Goal: Complete Application Form: Complete application form

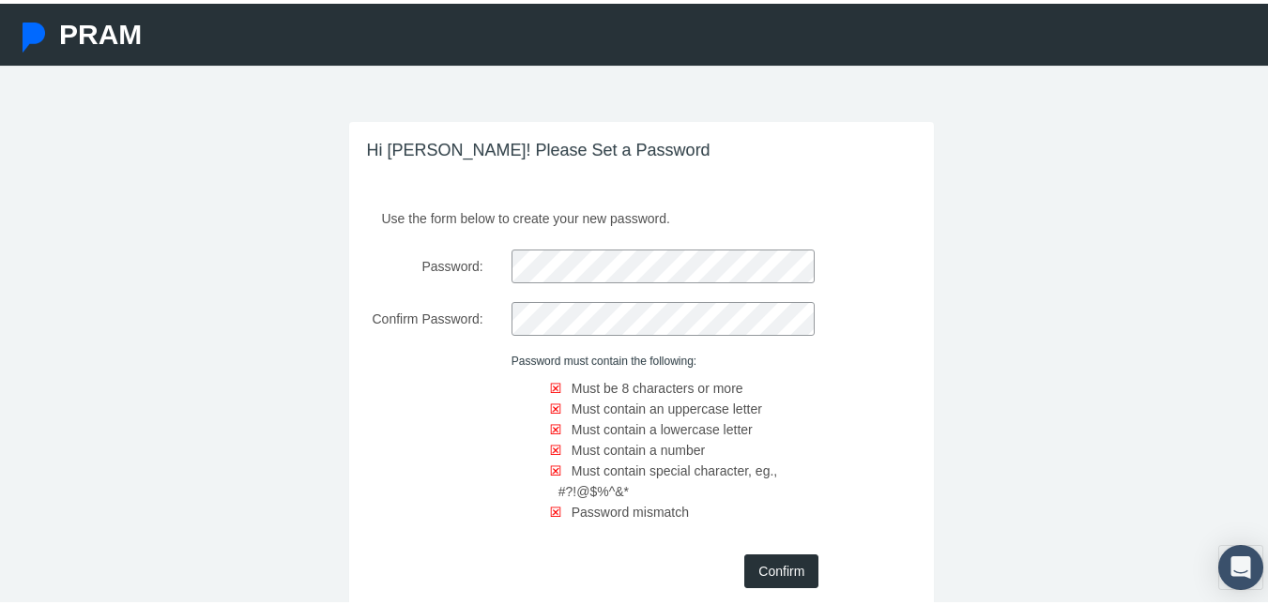
click at [653, 238] on div "Use the form below to create your new password. Password: Confirm Password: Pas…" at bounding box center [641, 410] width 585 height 424
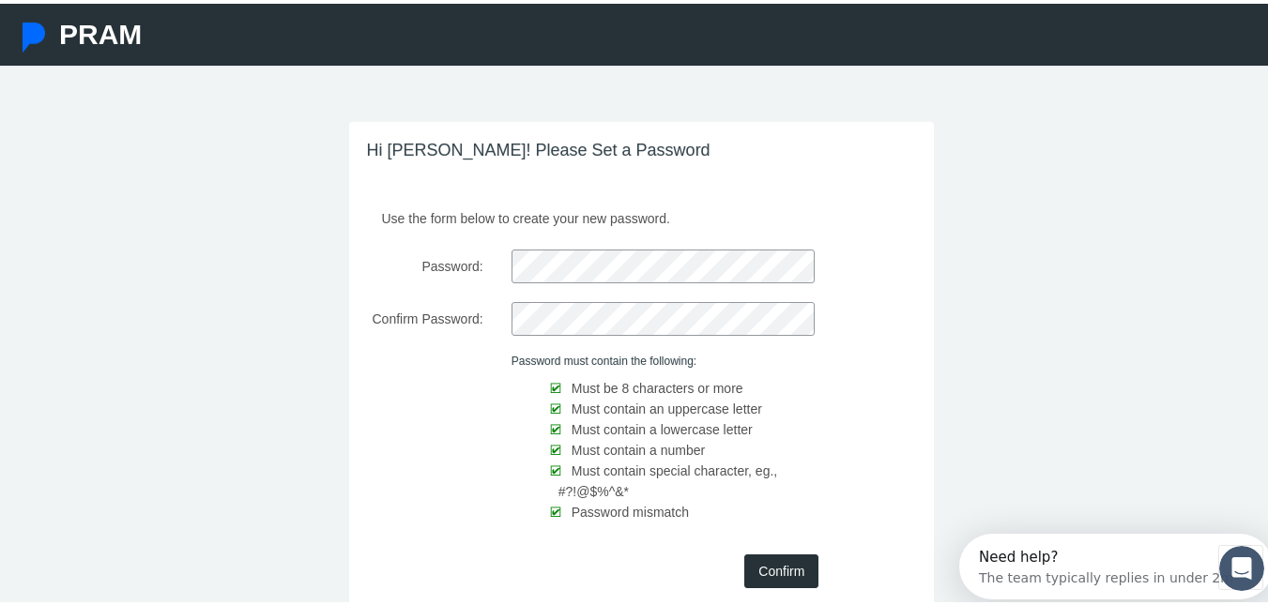
click at [761, 558] on input "Confirm" at bounding box center [781, 568] width 74 height 34
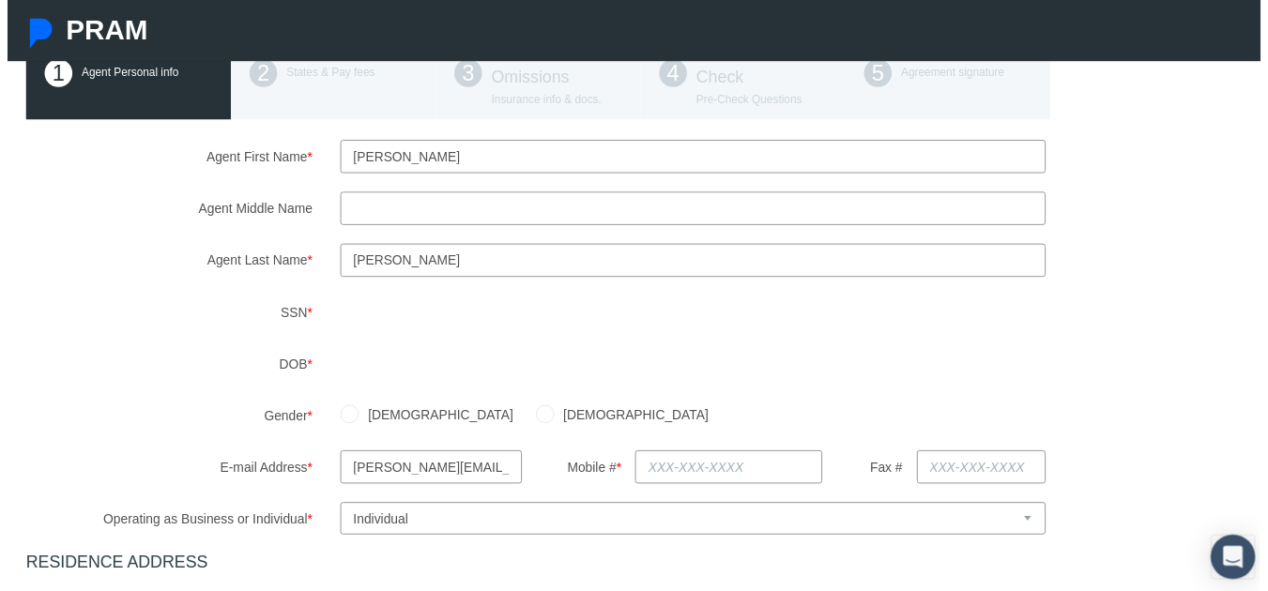
scroll to position [188, 0]
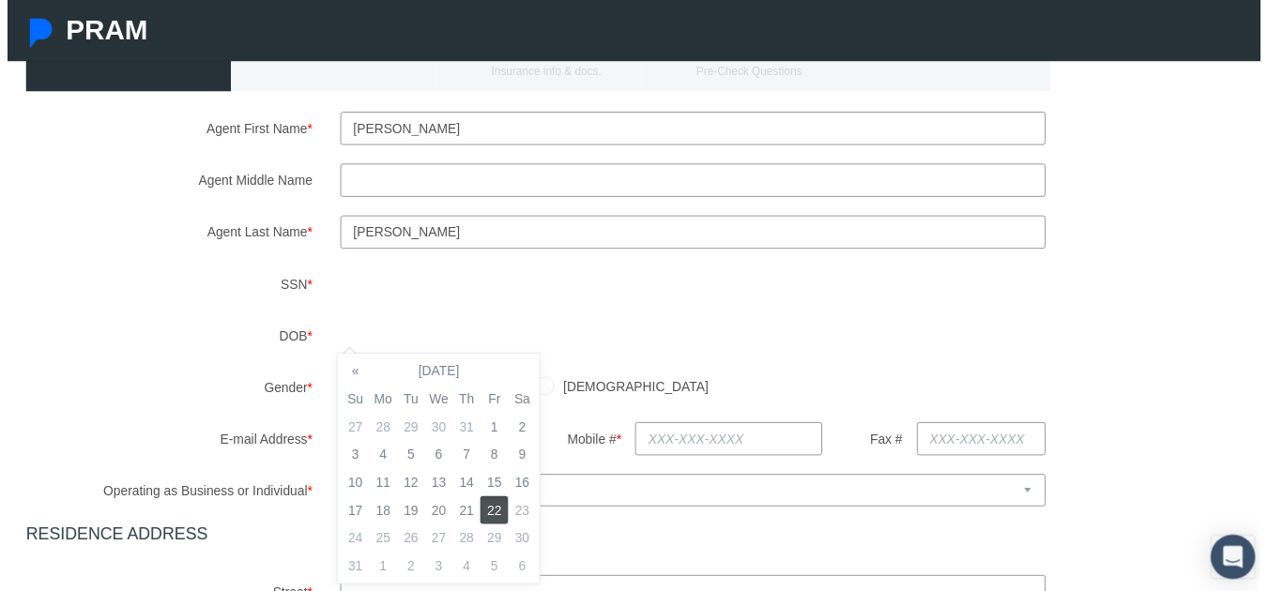
click at [602, 380] on div "Agent First Name * [PERSON_NAME] Agent Middle Name Agent Last Name * *" at bounding box center [641, 548] width 1245 height 869
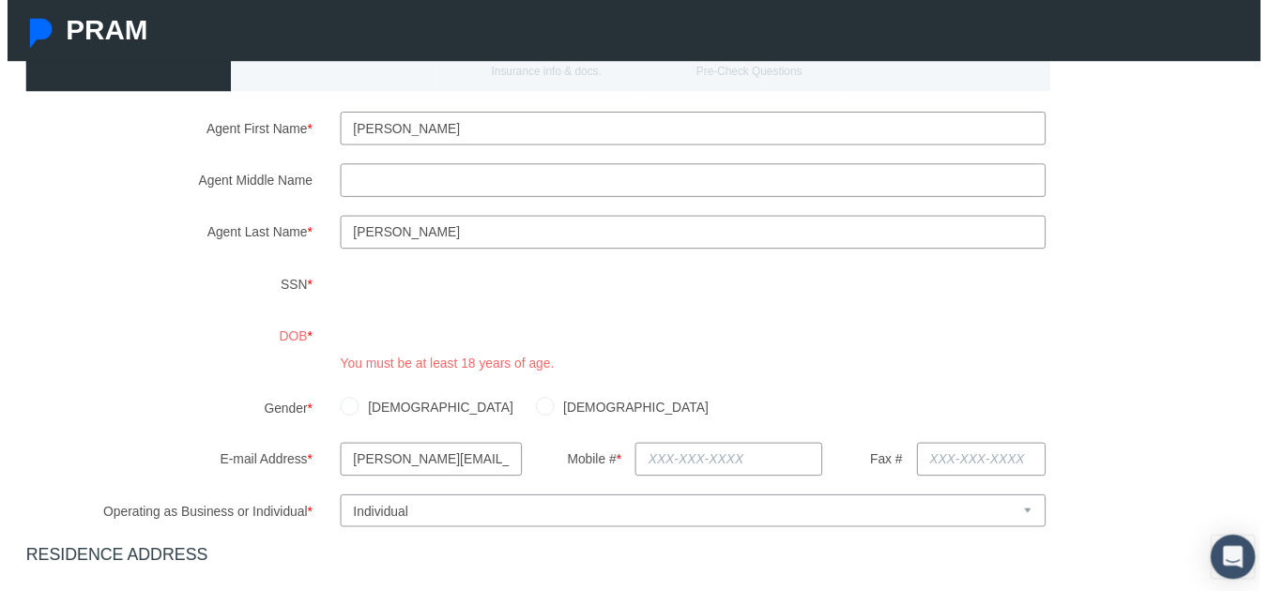
click at [535, 416] on input "[DEMOGRAPHIC_DATA]" at bounding box center [544, 411] width 19 height 19
radio input "true"
click at [637, 403] on div "[DEMOGRAPHIC_DATA] [DEMOGRAPHIC_DATA]" at bounding box center [800, 413] width 955 height 33
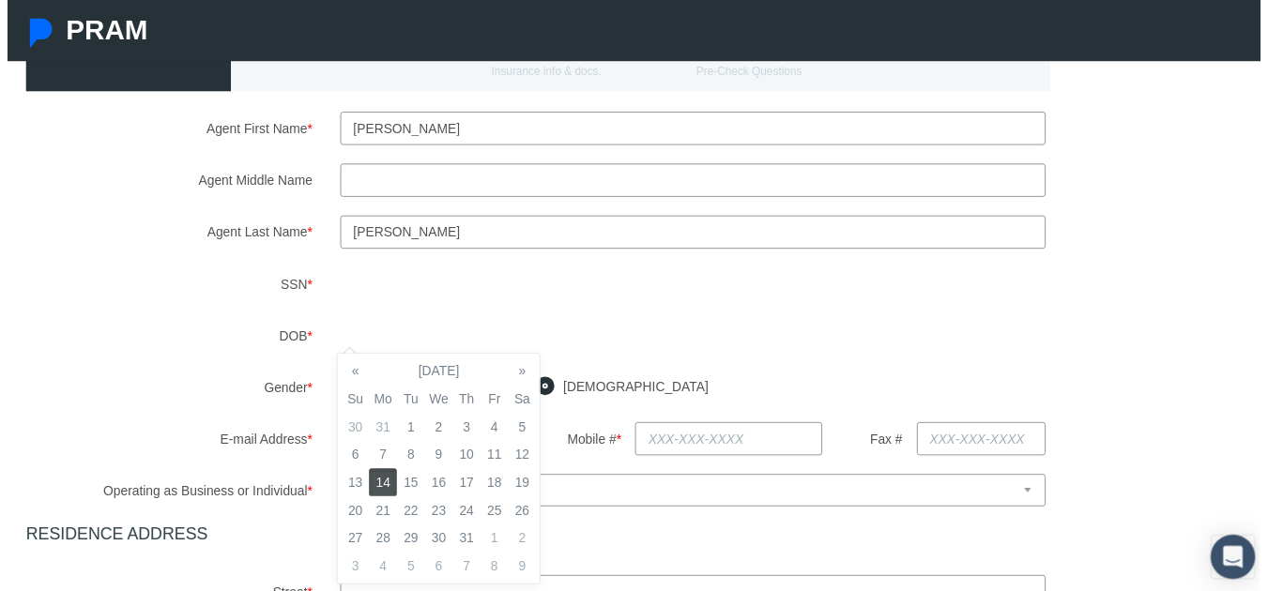
click at [378, 496] on td "14" at bounding box center [380, 489] width 28 height 28
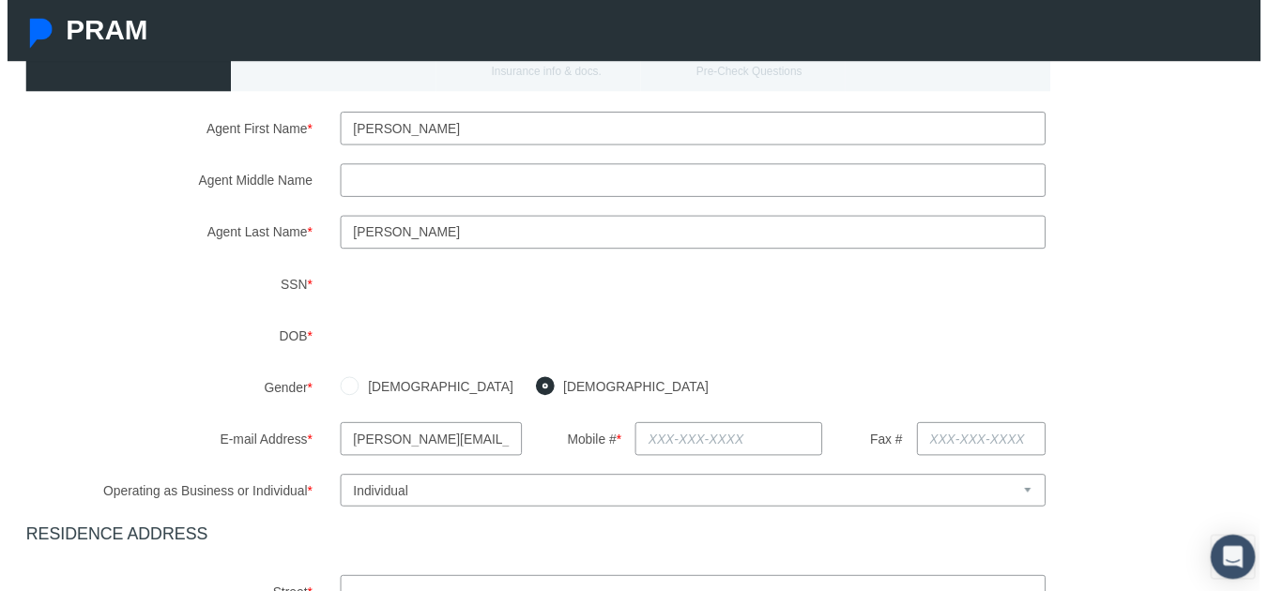
click at [596, 378] on div "[DEMOGRAPHIC_DATA] [DEMOGRAPHIC_DATA]" at bounding box center [800, 392] width 955 height 33
click at [475, 452] on input "[PERSON_NAME][EMAIL_ADDRESS][PERSON_NAME][DOMAIN_NAME]" at bounding box center [429, 445] width 184 height 34
click at [480, 450] on input "[PERSON_NAME][EMAIL_ADDRESS][PERSON_NAME][DOMAIN_NAME]" at bounding box center [429, 445] width 184 height 34
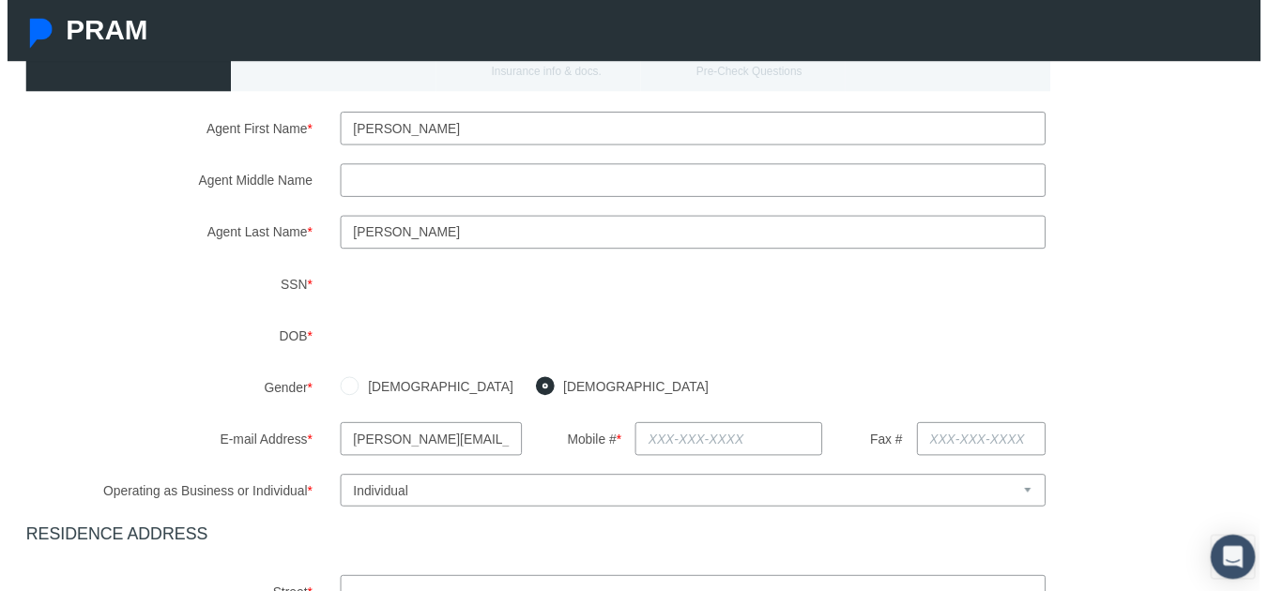
click at [480, 450] on input "[PERSON_NAME][EMAIL_ADDRESS][PERSON_NAME][DOMAIN_NAME]" at bounding box center [429, 445] width 184 height 34
type input "[EMAIL_ADDRESS][DOMAIN_NAME]"
click at [679, 434] on input "text" at bounding box center [731, 445] width 190 height 34
type input "[PHONE_NUMBER]"
type input "[STREET_ADDRESS]"
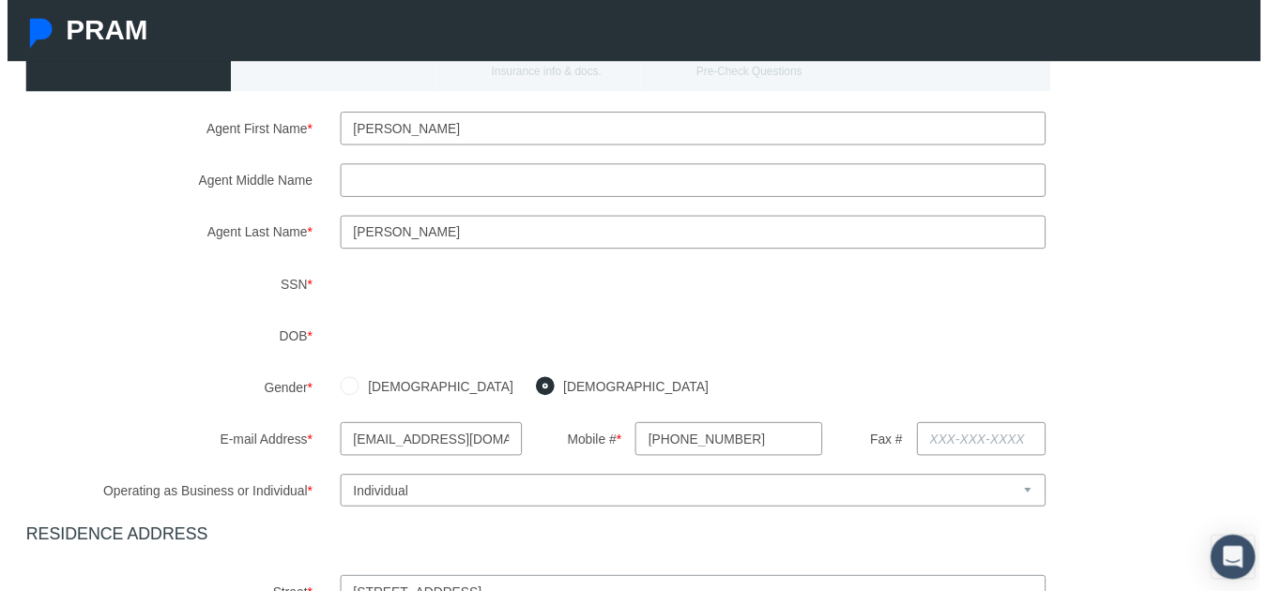
type input "Bellevue"
select select "OH"
type input "44811"
type input "[US_STATE]"
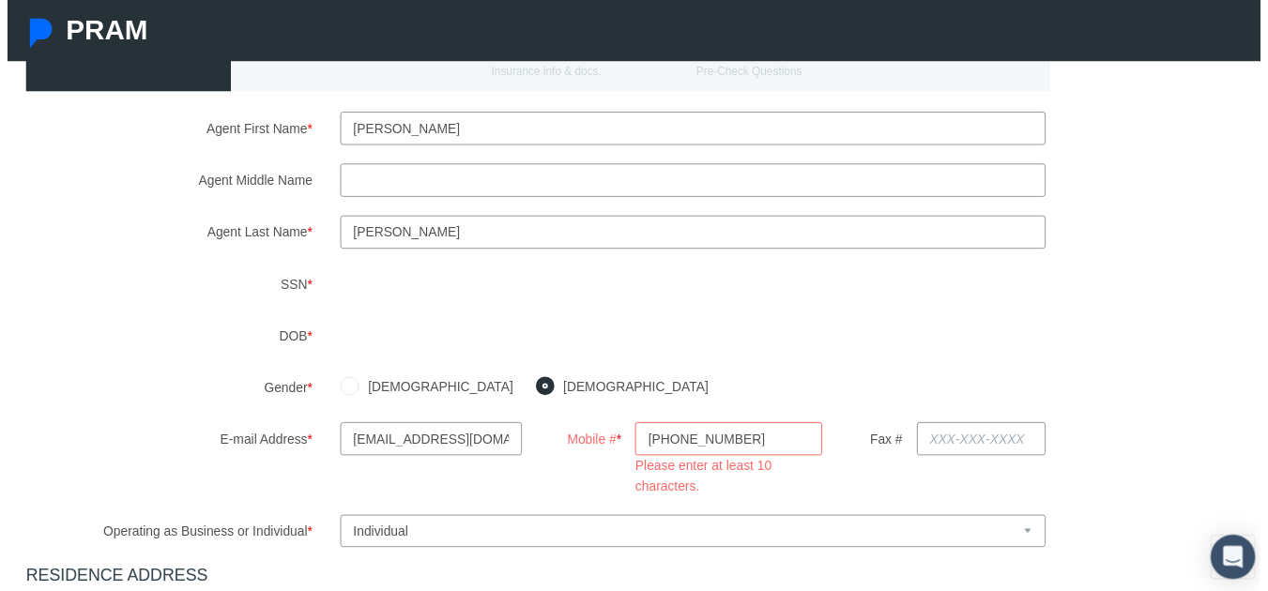
type input "[PHONE_NUMBER]"
click at [845, 496] on div "Agent First Name * [PERSON_NAME] Agent Middle Name Agent Last Name * *" at bounding box center [641, 569] width 1245 height 911
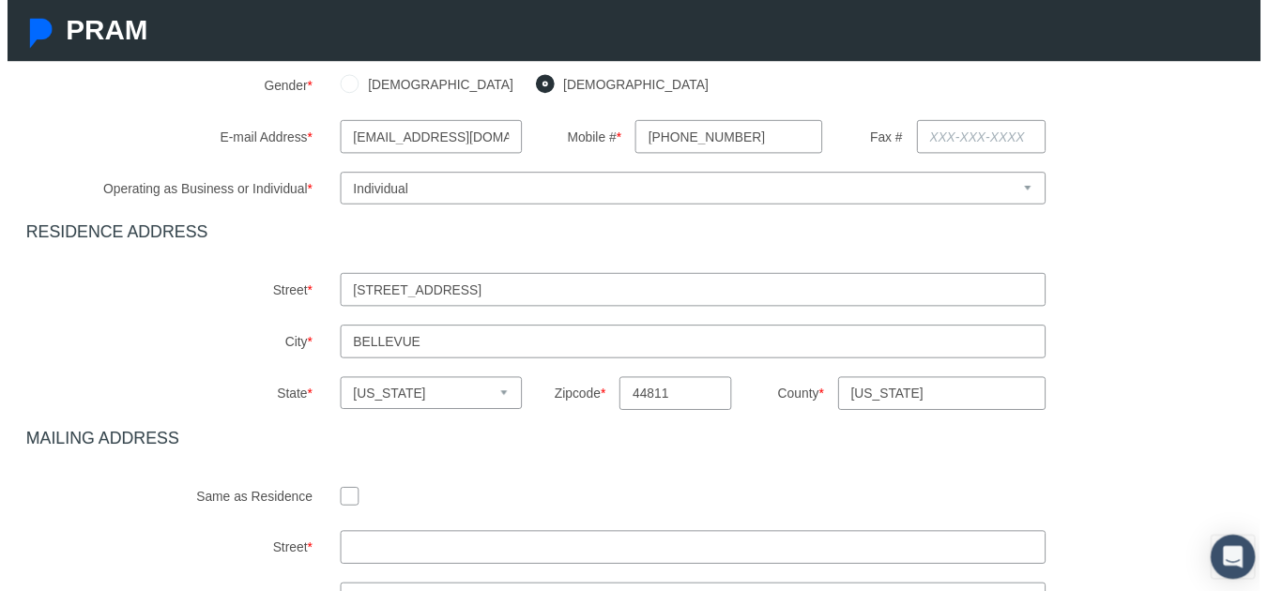
scroll to position [468, 0]
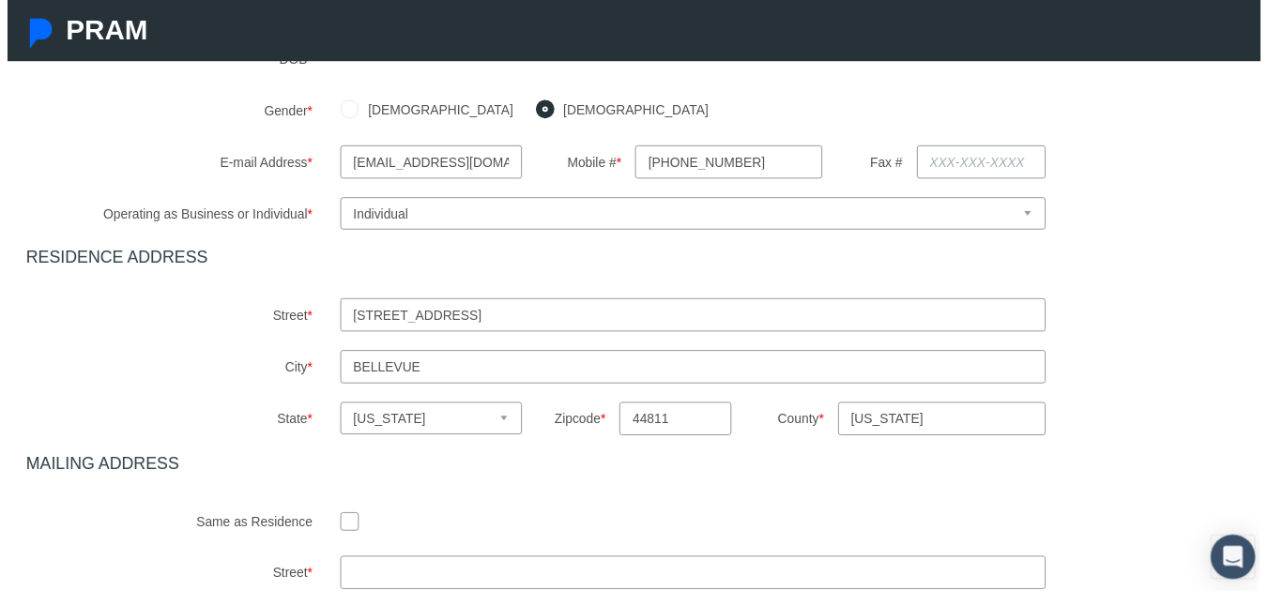
click at [500, 329] on input "[STREET_ADDRESS]" at bounding box center [694, 319] width 714 height 34
type input "1850 Bowlegs Trail"
click at [530, 376] on input "Bellevue" at bounding box center [694, 372] width 714 height 34
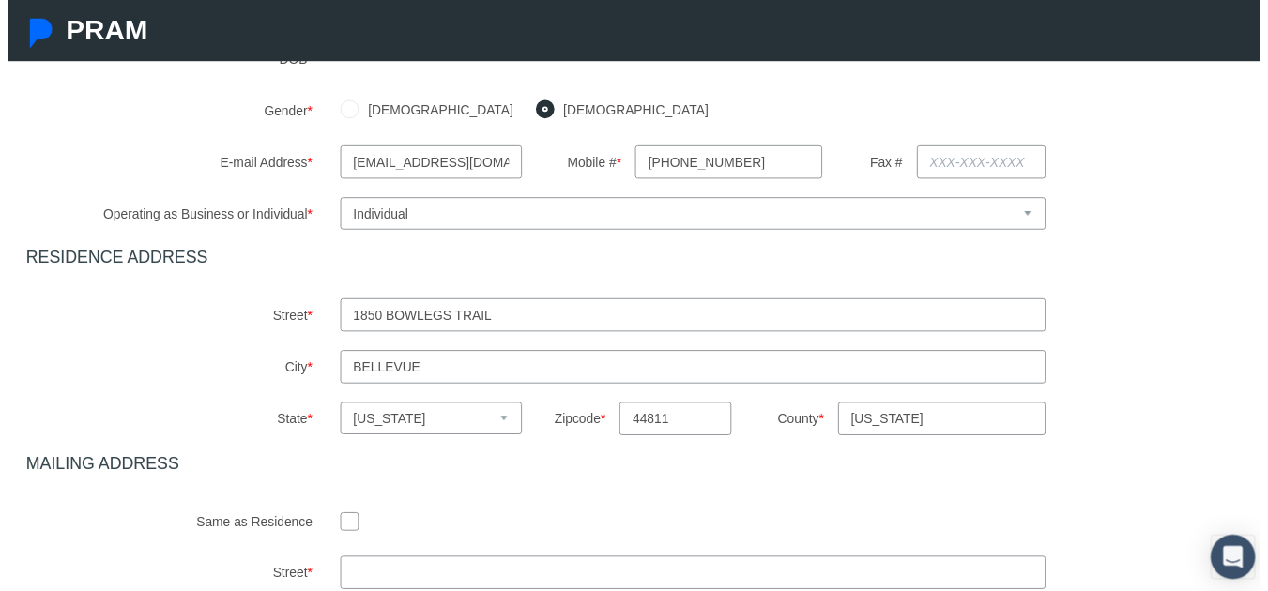
click at [530, 376] on input "Bellevue" at bounding box center [694, 372] width 714 height 34
type input "[GEOGRAPHIC_DATA]"
click at [452, 436] on select "Select state [US_STATE] [US_STATE] [US_STATE] [US_STATE] [US_STATE] [US_STATE] …" at bounding box center [429, 423] width 184 height 33
select select "FL"
click at [337, 407] on select "Select state [US_STATE] [US_STATE] [US_STATE] [US_STATE] [US_STATE] [US_STATE] …" at bounding box center [429, 423] width 184 height 33
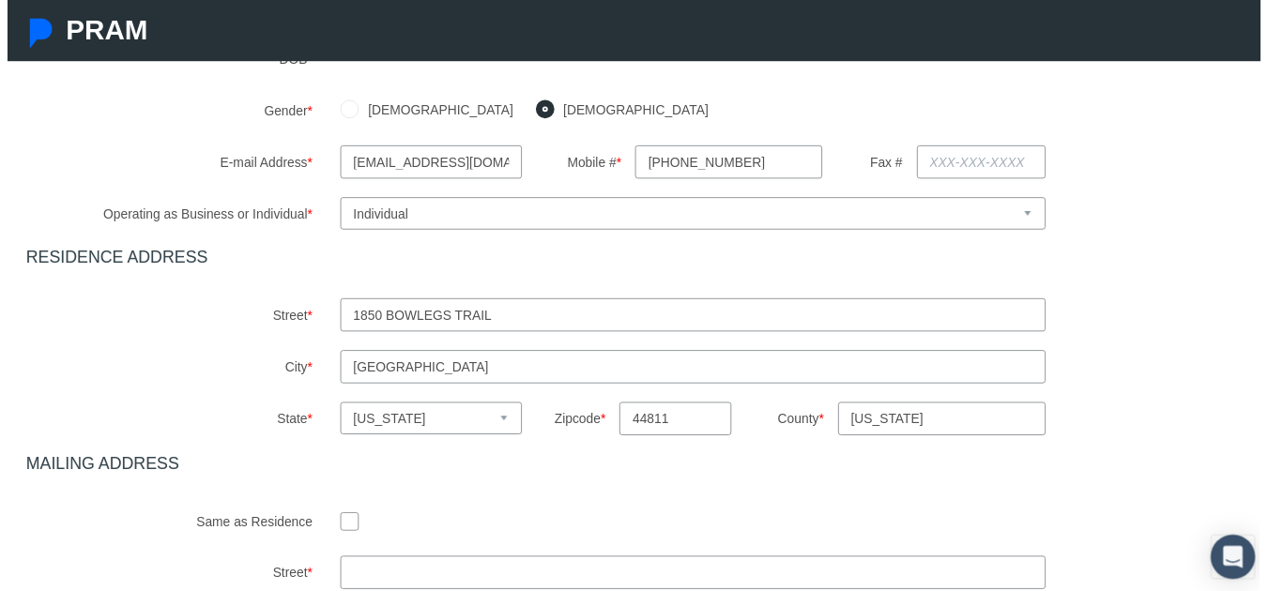
click at [654, 423] on input "44811" at bounding box center [677, 424] width 114 height 34
type input "32732"
click at [900, 437] on input "[US_STATE]" at bounding box center [946, 424] width 210 height 34
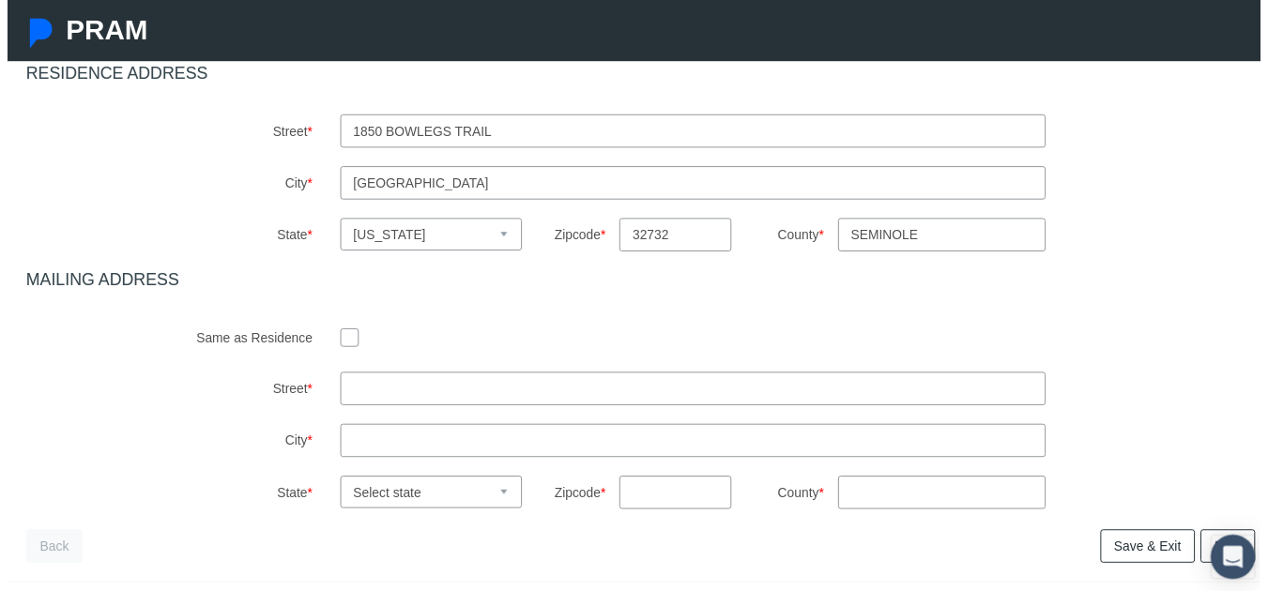
scroll to position [750, 0]
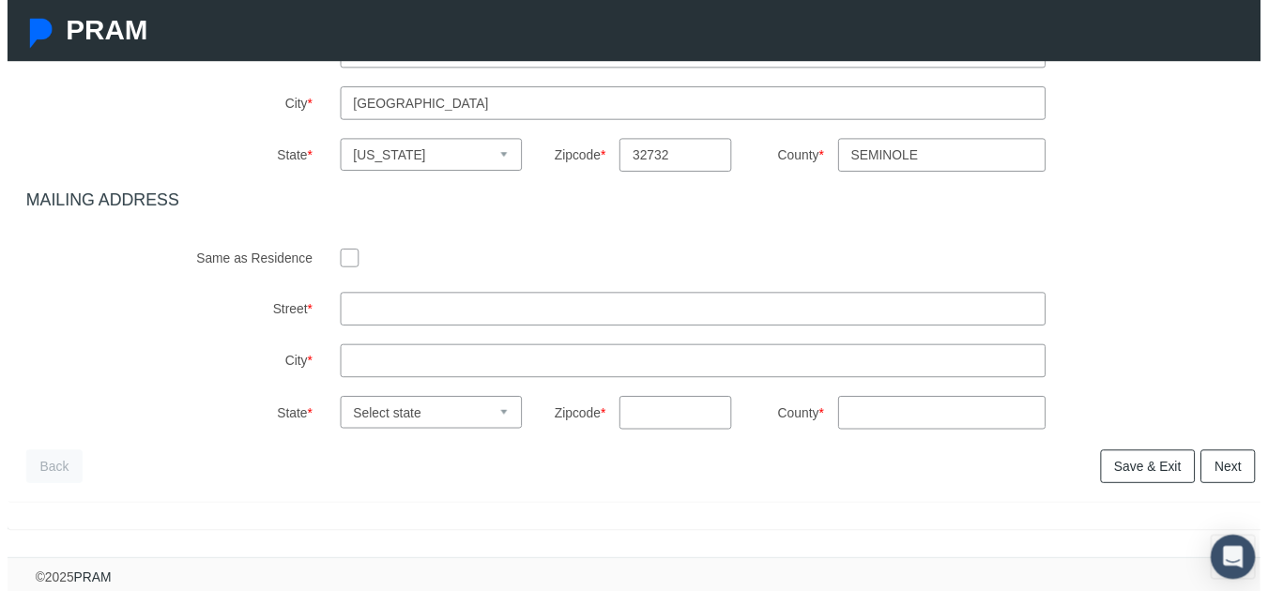
type input "Seminole"
click at [446, 297] on input "text" at bounding box center [694, 313] width 714 height 34
type input "[STREET_ADDRESS]"
type input "Bellevue"
select select "OH"
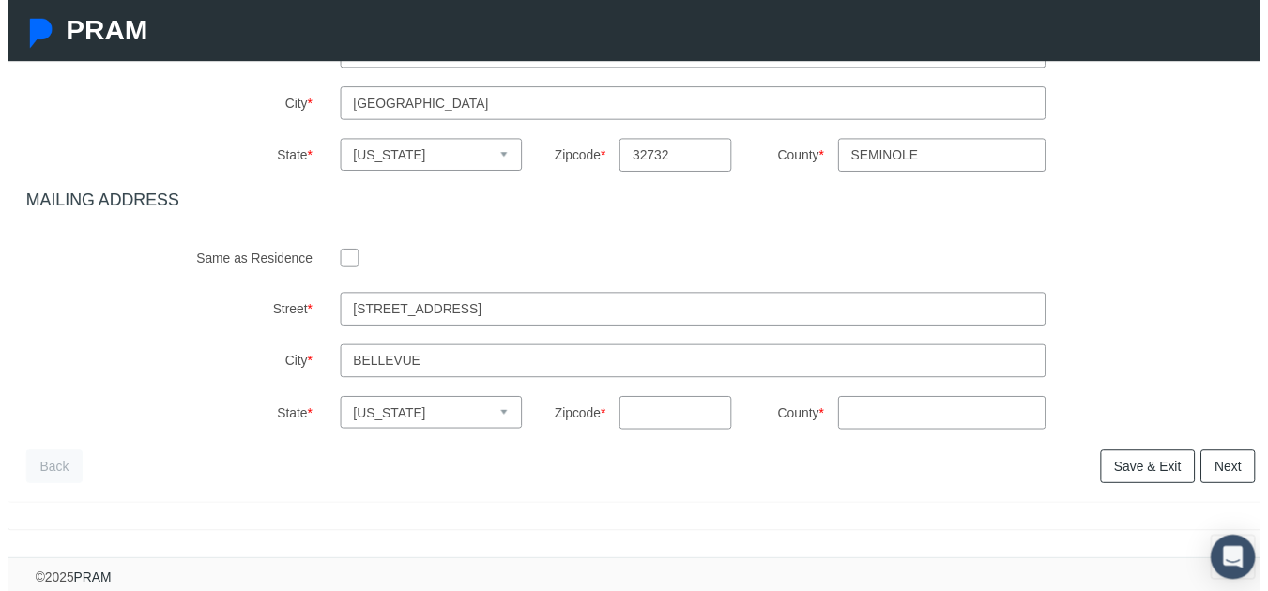
type input "44811"
type input "OH"
click at [1216, 455] on link "Next" at bounding box center [1235, 472] width 55 height 34
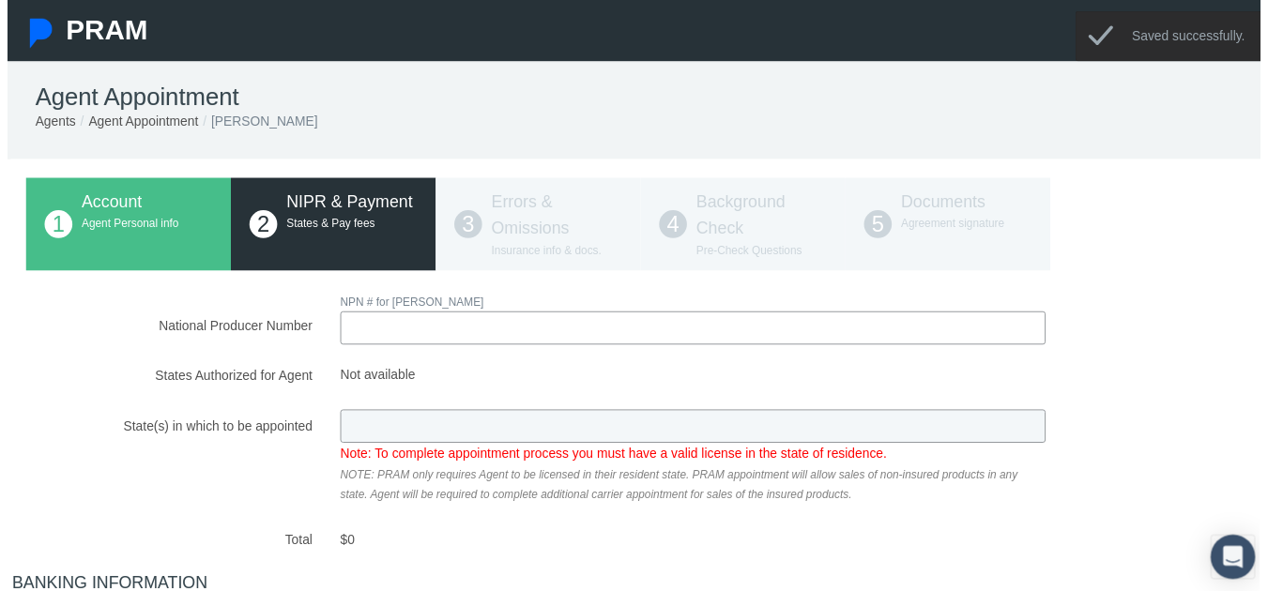
scroll to position [0, 0]
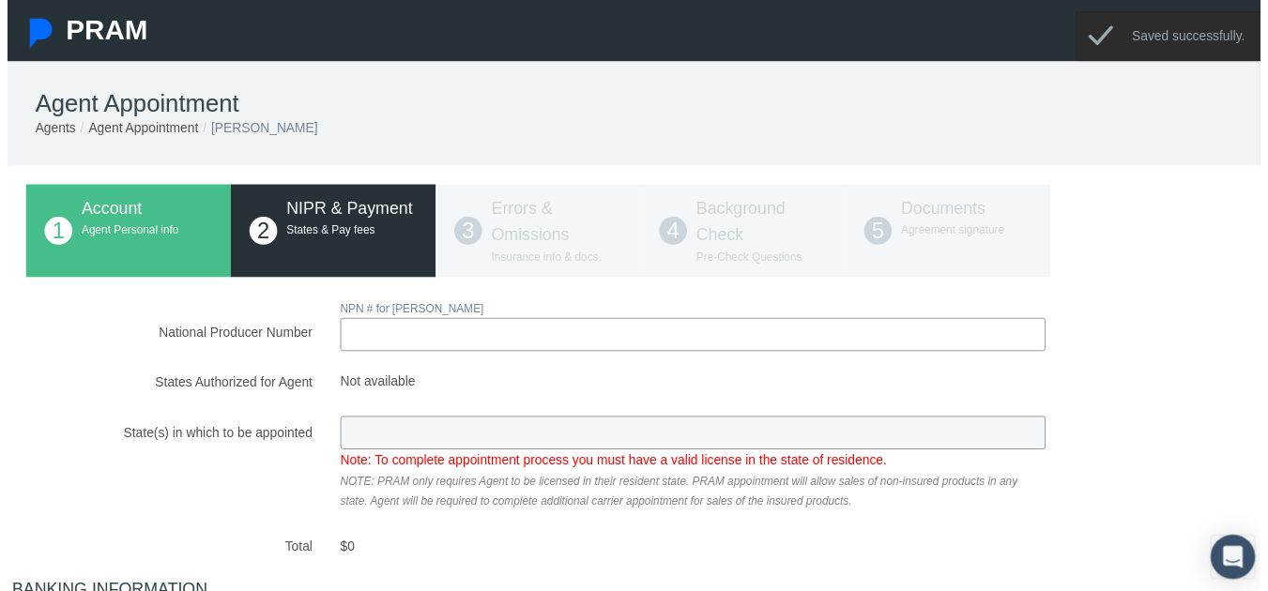
click at [471, 333] on input "National Producer Number" at bounding box center [694, 339] width 714 height 34
type input "18672233"
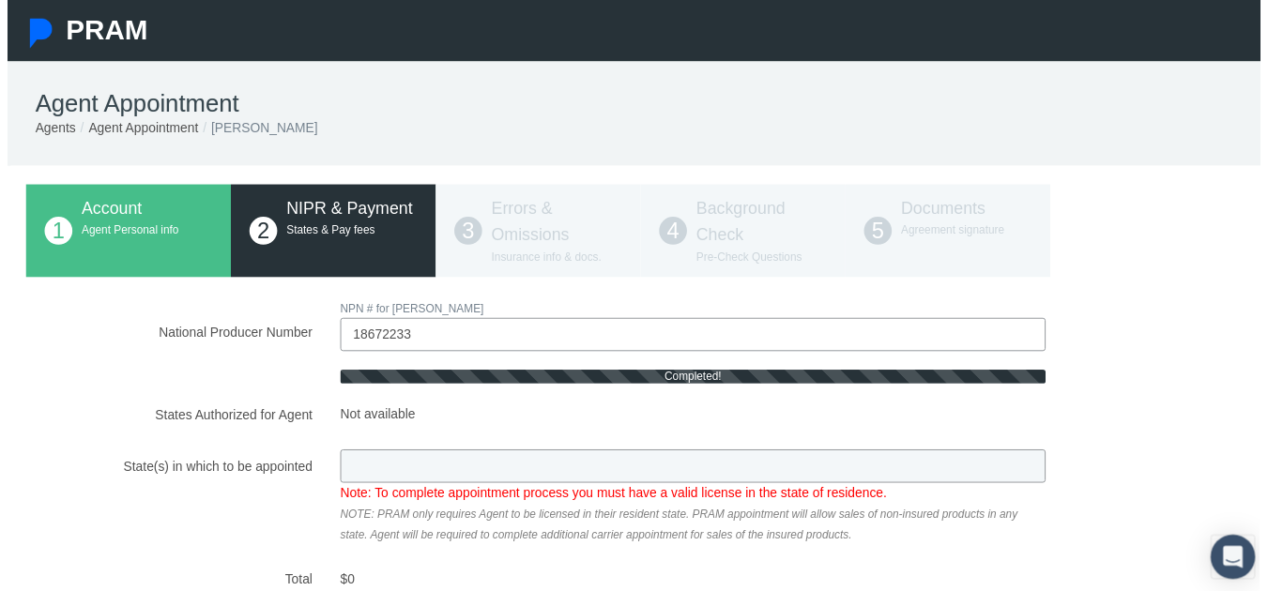
type input "FL"
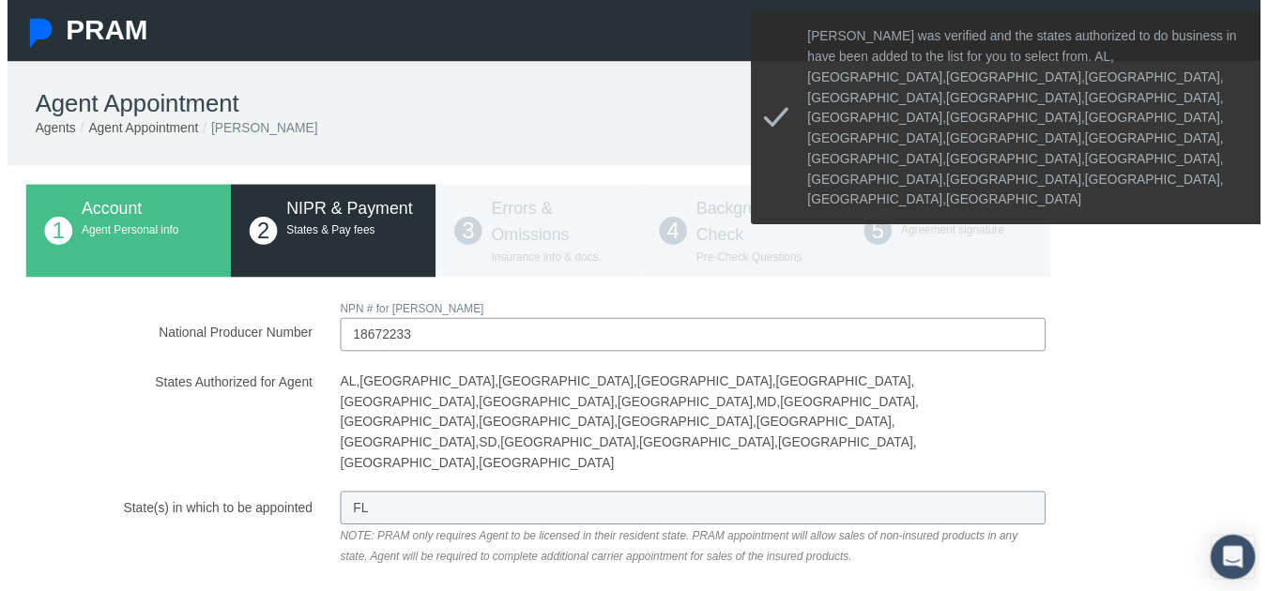
click at [466, 498] on div "FL Note: To complete appointment process you must have a valid license in the s…" at bounding box center [694, 535] width 743 height 75
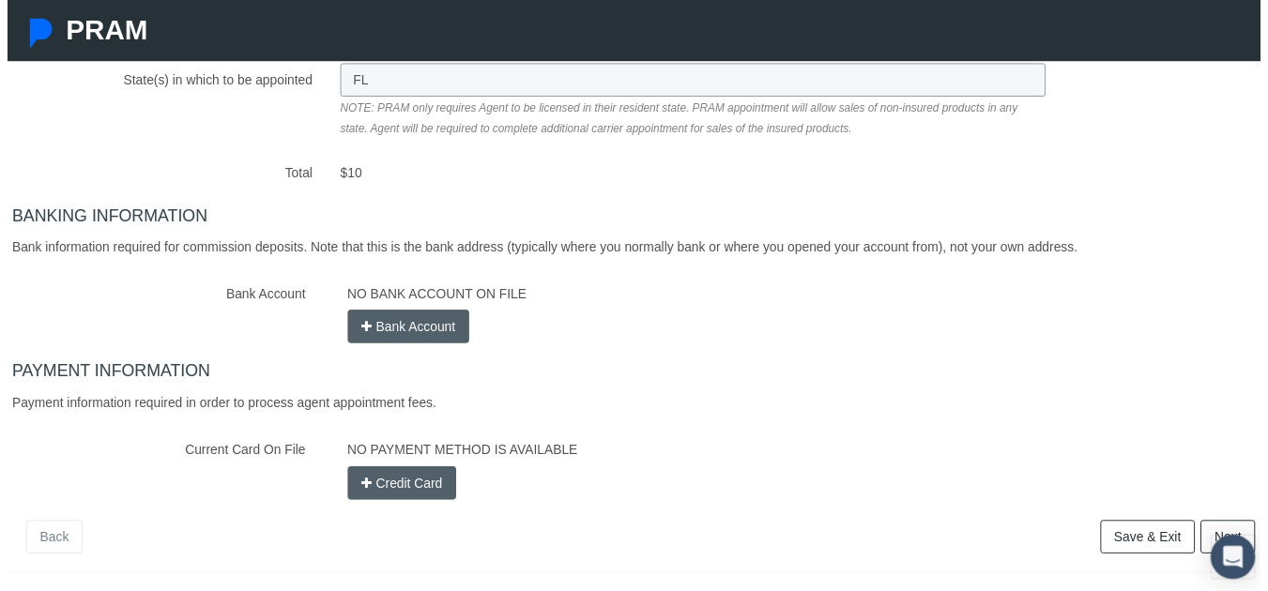
scroll to position [443, 0]
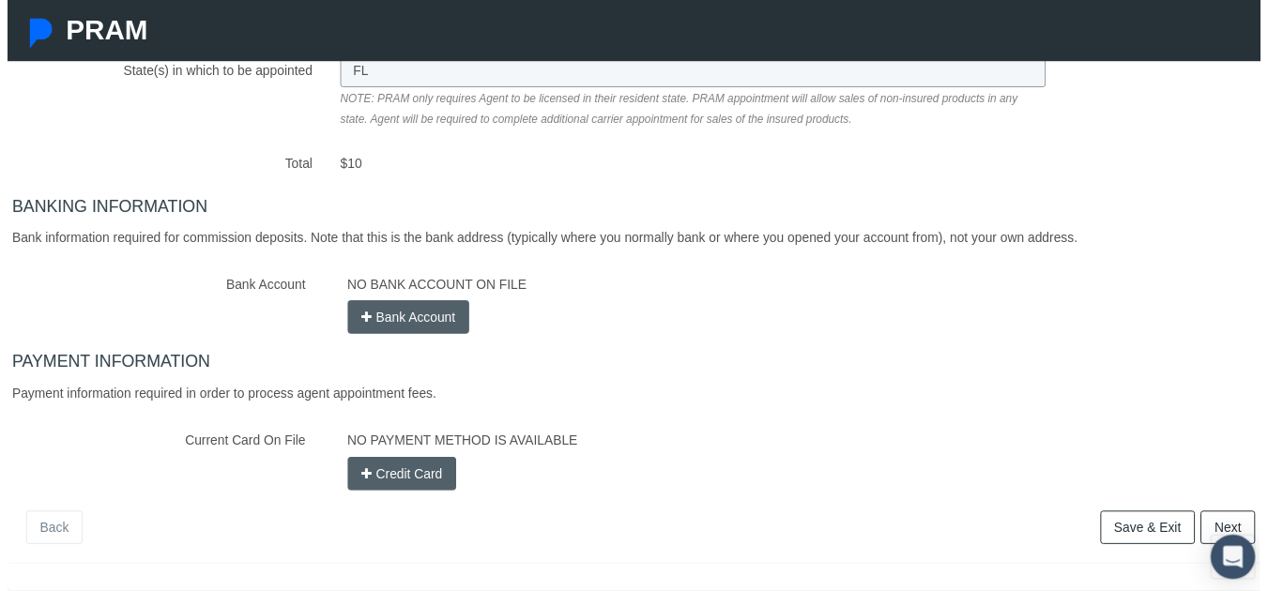
click at [417, 463] on button "Credit Card" at bounding box center [400, 480] width 111 height 34
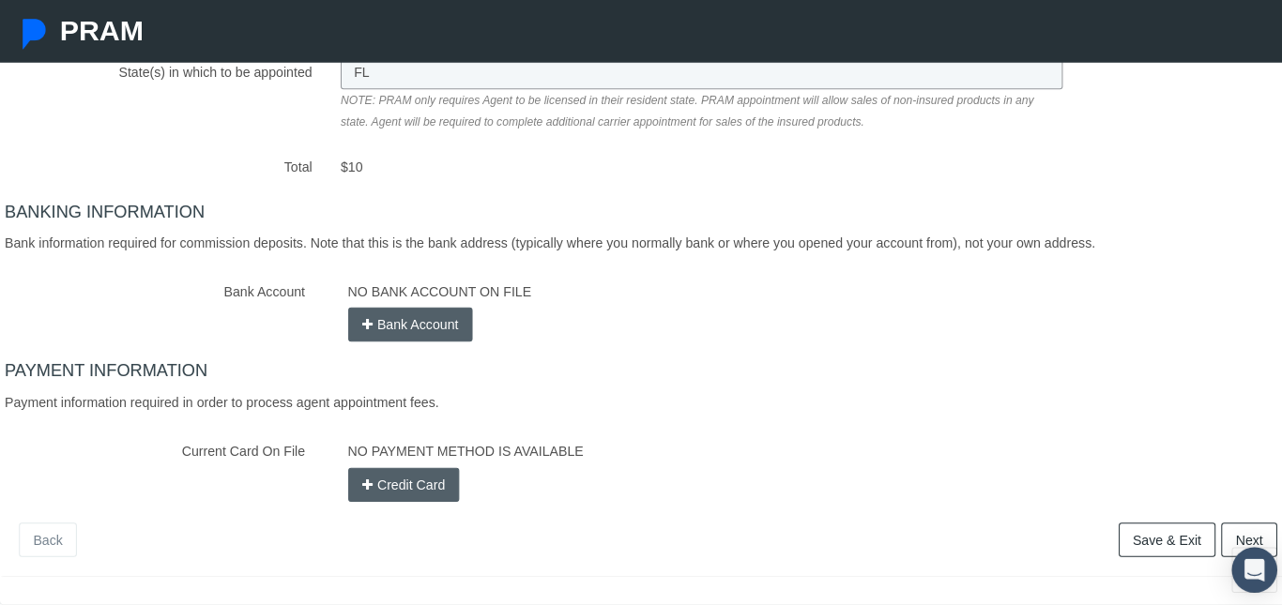
scroll to position [429, 0]
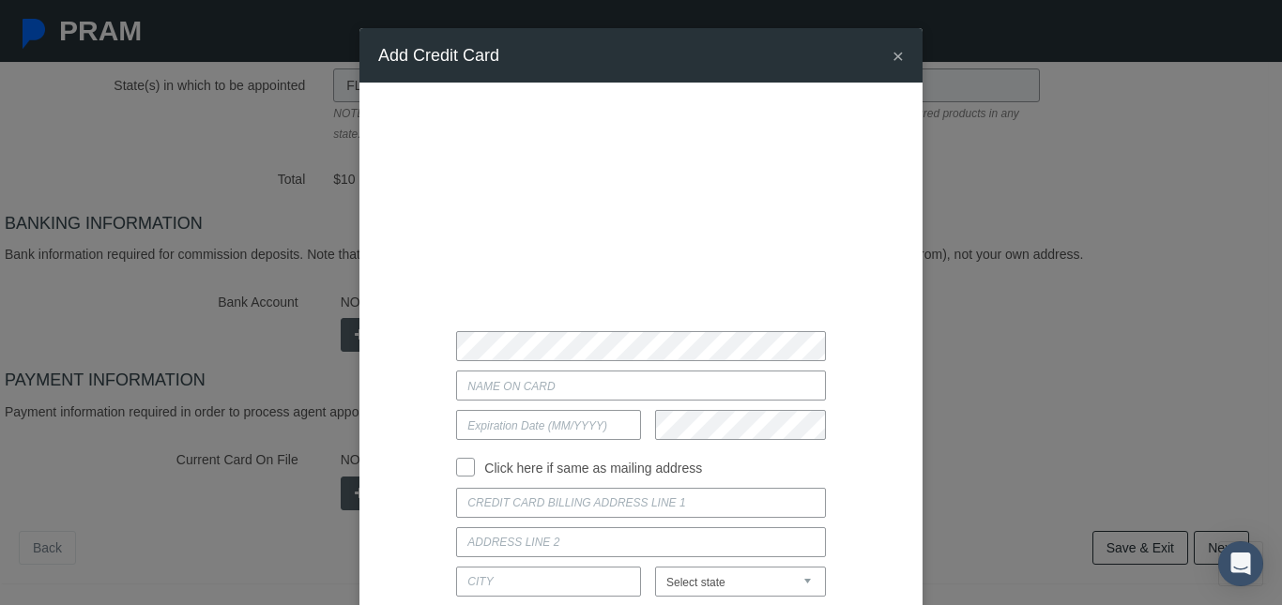
click at [492, 391] on input "Current Card On File" at bounding box center [640, 386] width 369 height 30
type input "[PERSON_NAME]"
click at [517, 421] on input "text" at bounding box center [548, 425] width 185 height 30
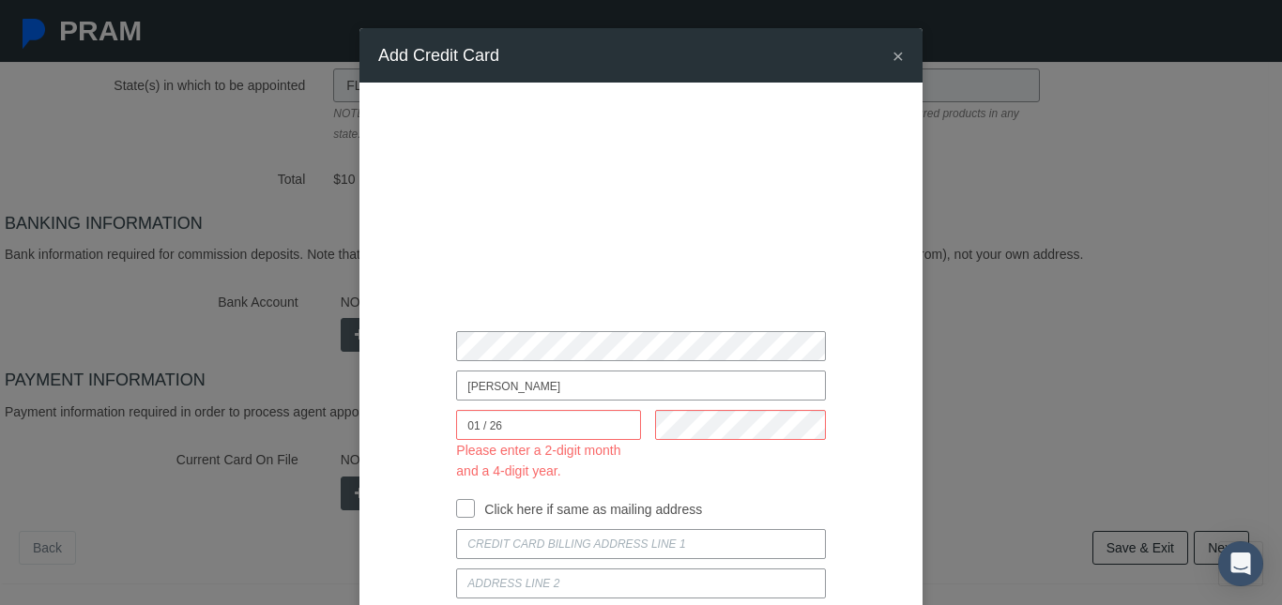
click at [485, 422] on input "01 / 26" at bounding box center [548, 425] width 185 height 30
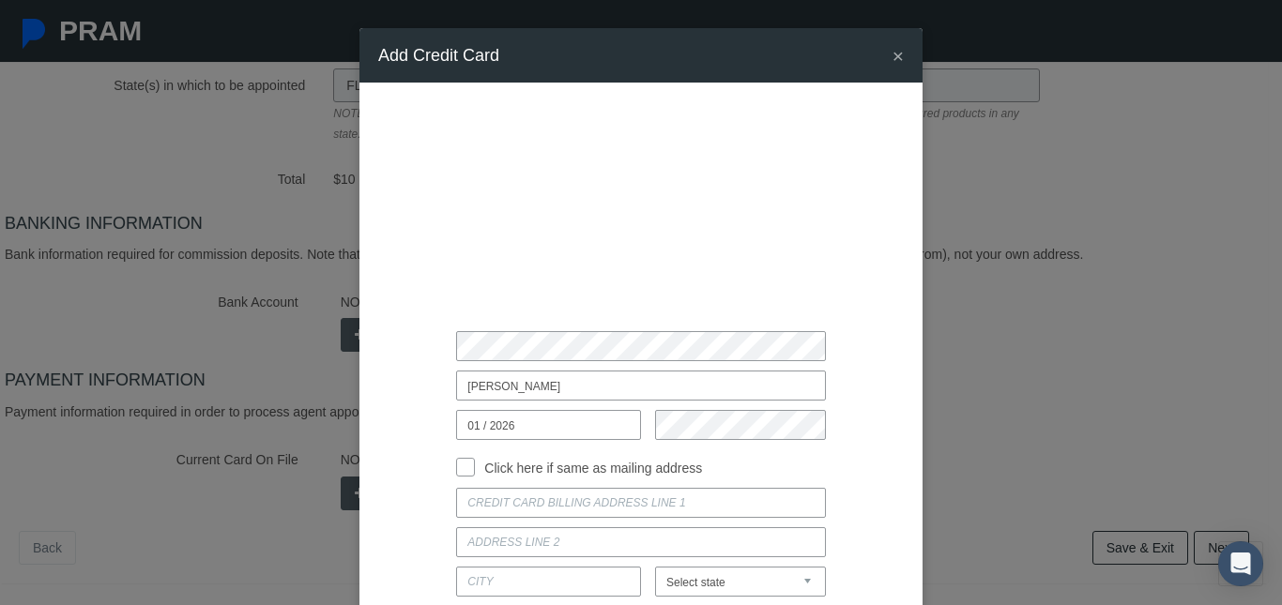
type input "01 / 2026"
click at [498, 486] on div "[PERSON_NAME] 01 / 2026 Click here if same as mailing address [US_STATE]" at bounding box center [641, 373] width 526 height 544
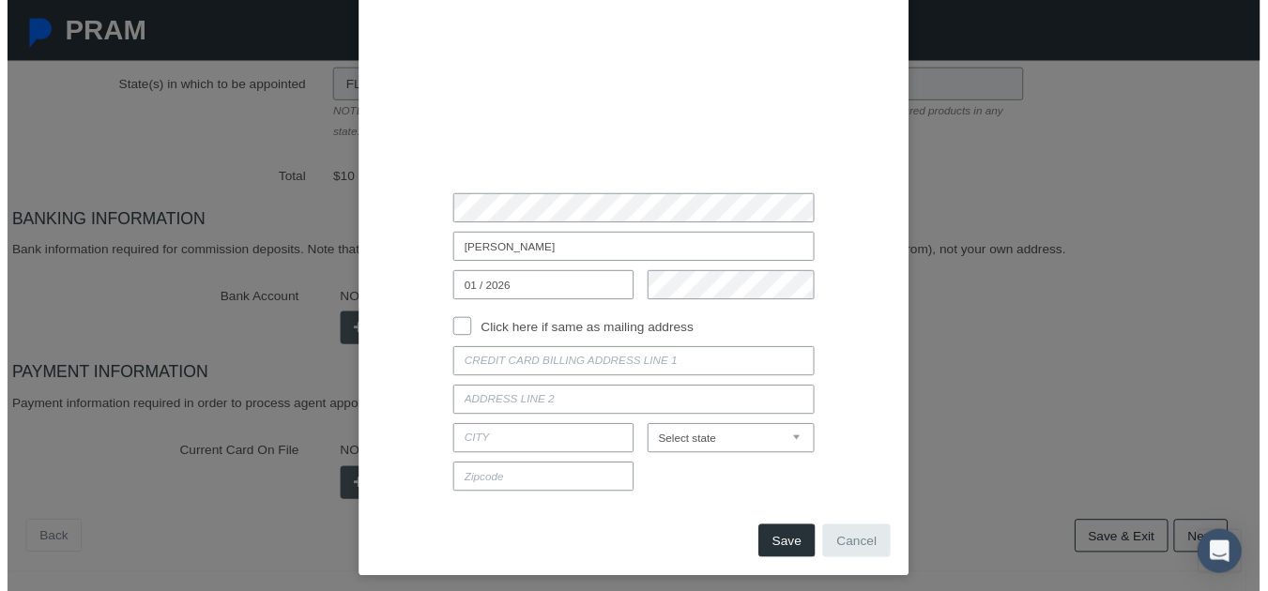
scroll to position [145, 0]
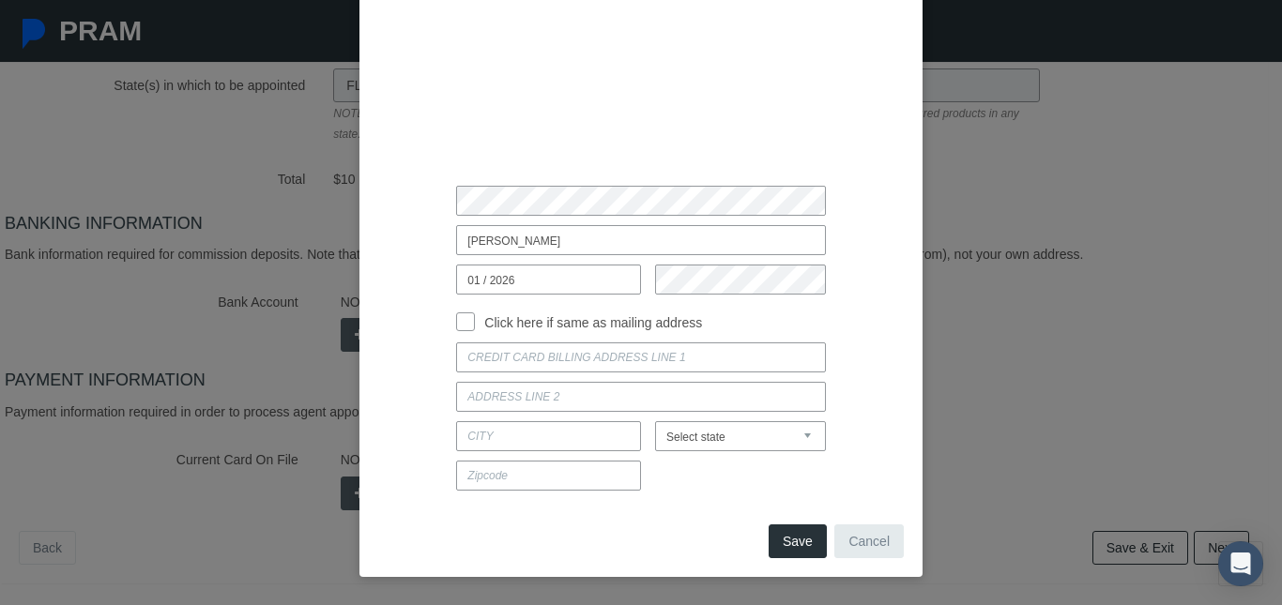
click at [463, 330] on div "Click here if same as mailing address" at bounding box center [594, 318] width 277 height 28
click at [456, 321] on input "Click here if same as mailing address" at bounding box center [465, 320] width 19 height 19
checkbox input "true"
type input "[STREET_ADDRESS]"
type input "BELLEVUE"
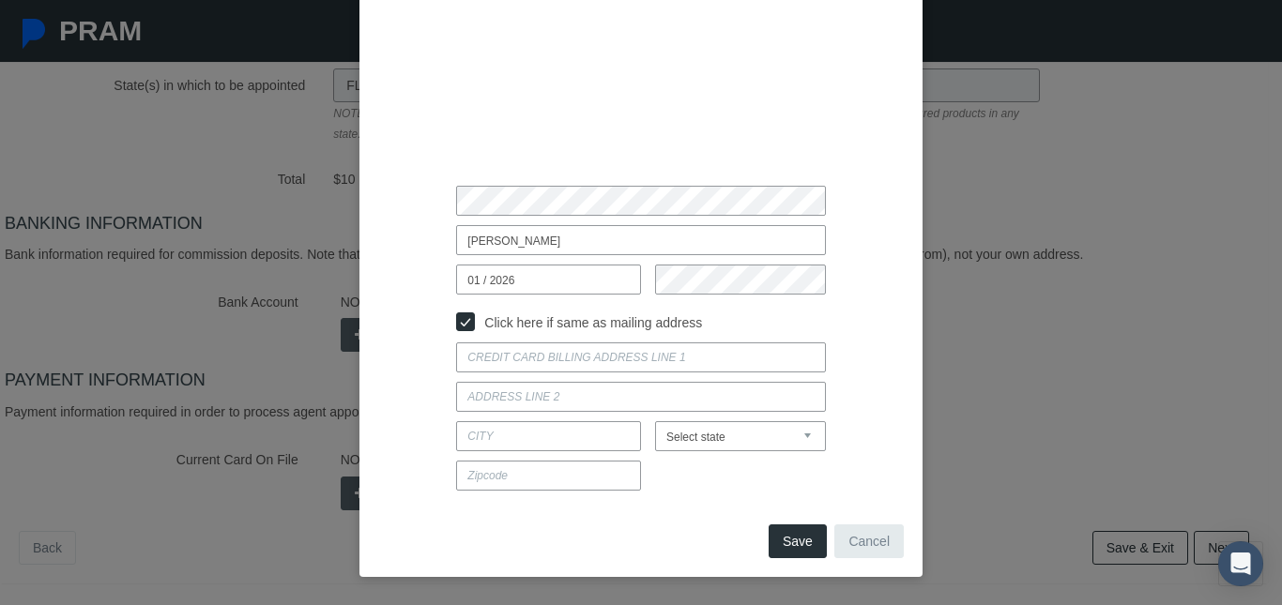
select select "OH"
type input "44811"
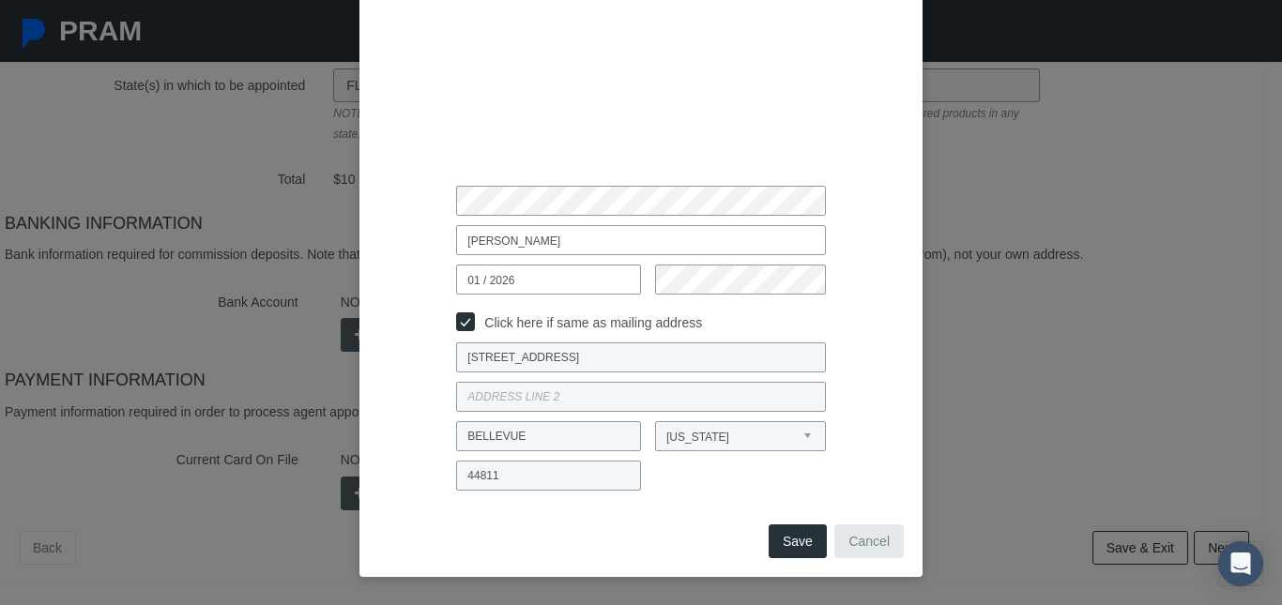
click at [783, 533] on button "Save" at bounding box center [798, 542] width 58 height 34
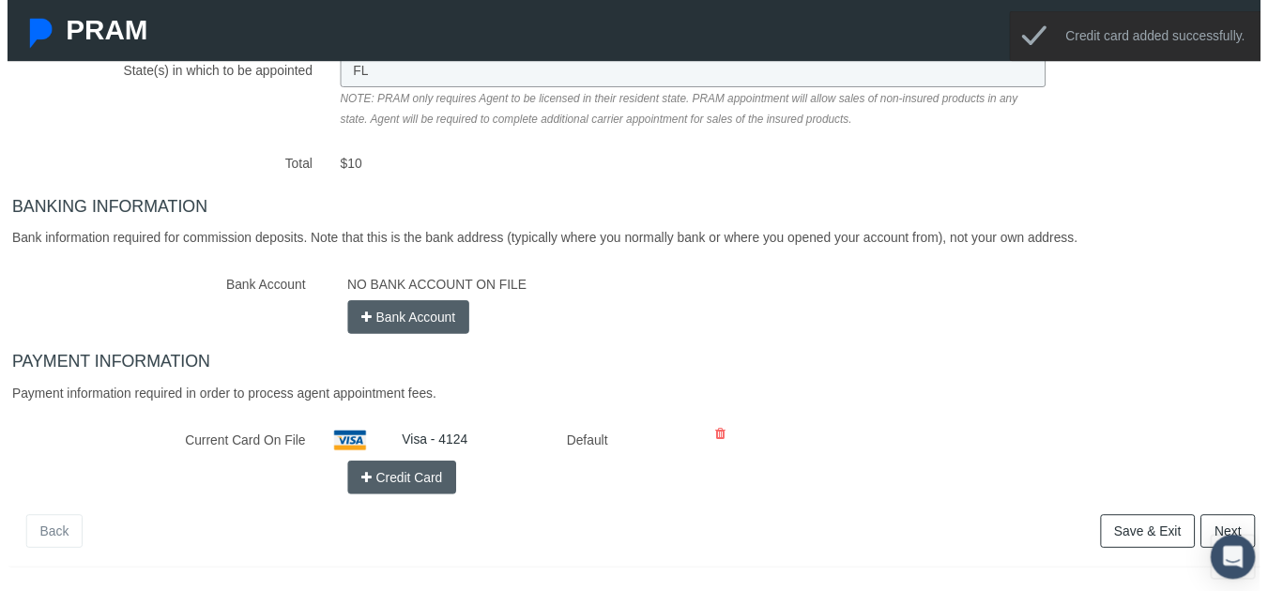
scroll to position [447, 0]
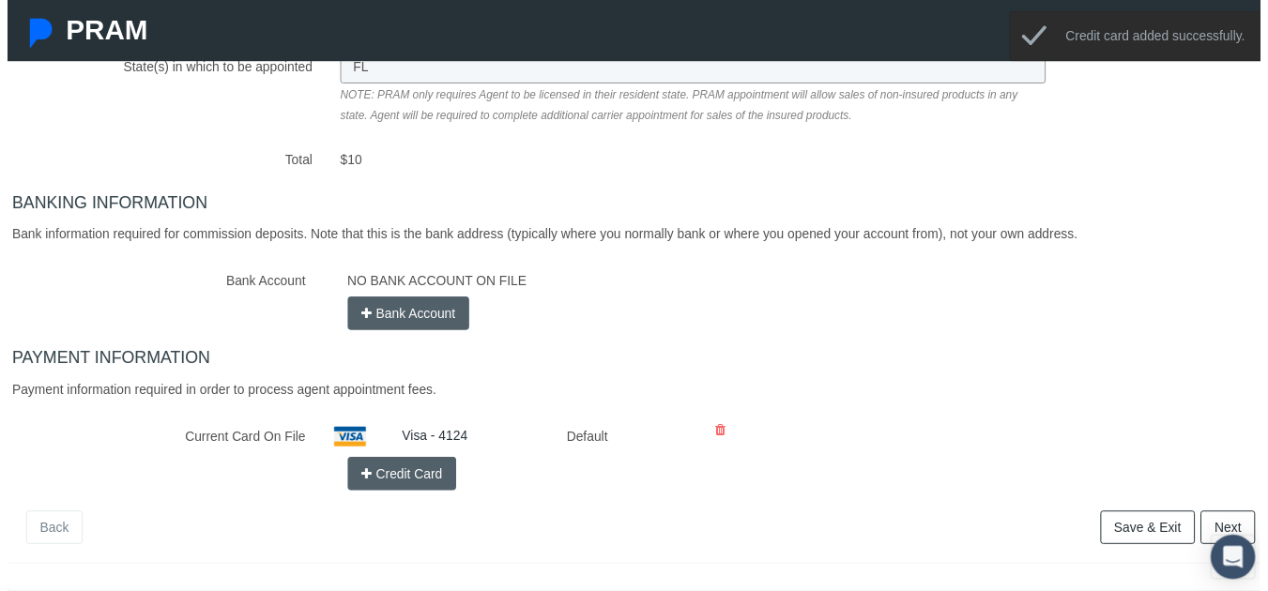
click at [1115, 517] on link "Save & Exit" at bounding box center [1155, 534] width 96 height 34
click at [351, 300] on button "Bank Account" at bounding box center [407, 317] width 124 height 34
select select
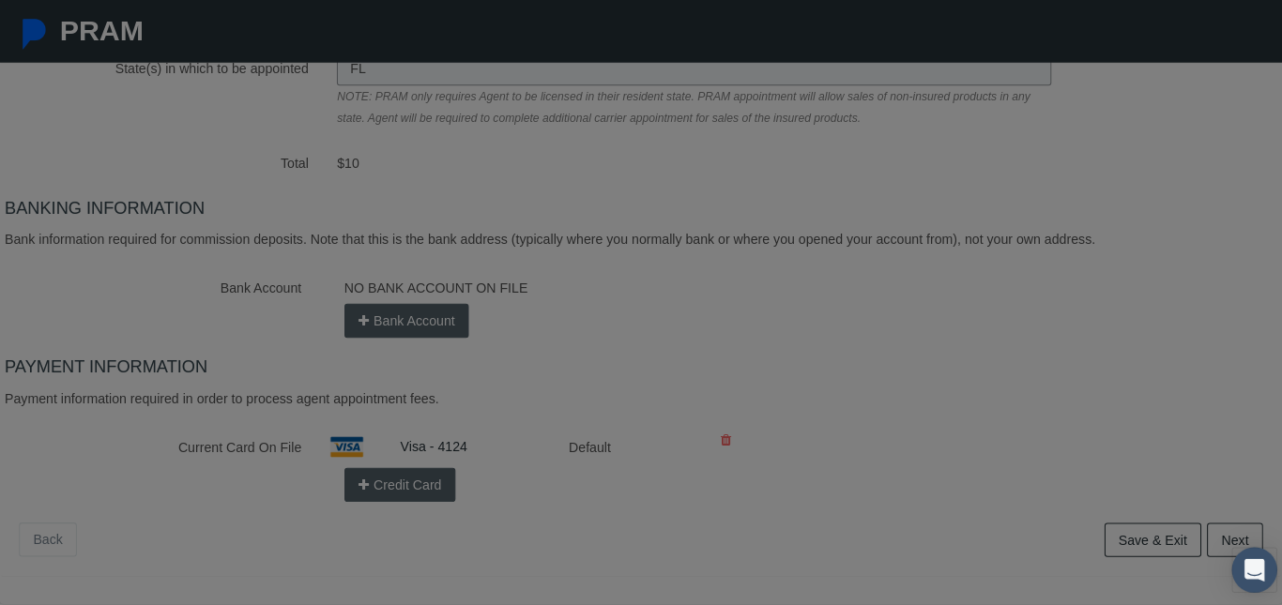
scroll to position [433, 0]
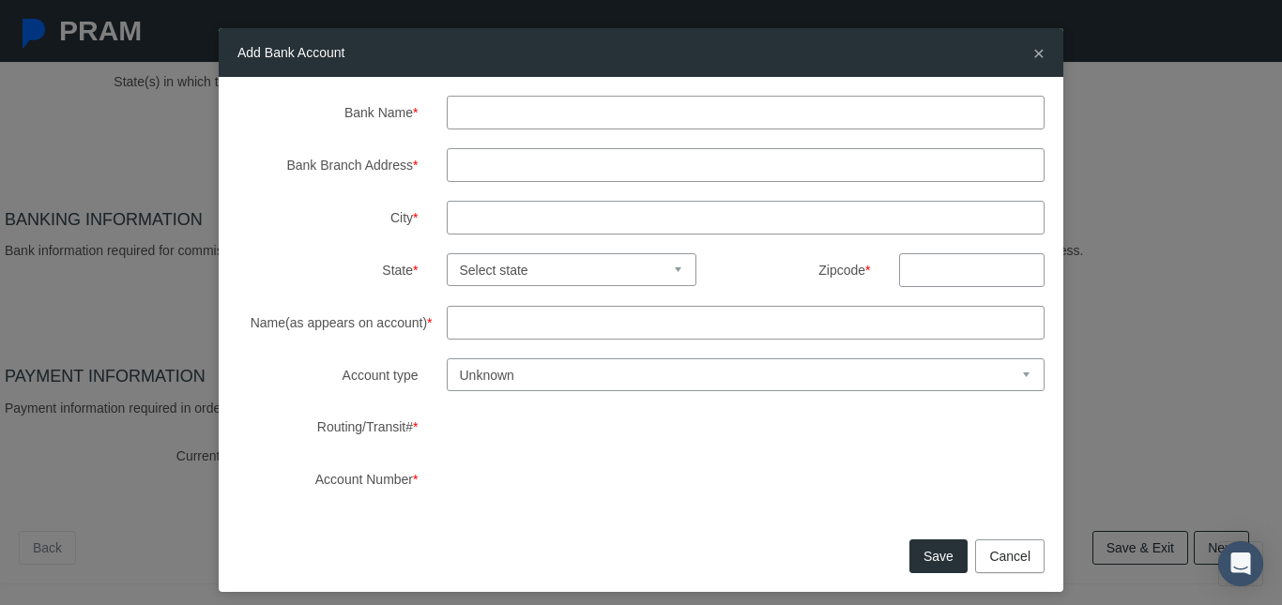
click at [491, 113] on input "Bank Name *" at bounding box center [746, 113] width 599 height 34
type input "Truist"
type input "[STREET_ADDRESS]"
click at [528, 218] on input "City *" at bounding box center [746, 218] width 599 height 34
type input "[GEOGRAPHIC_DATA]"
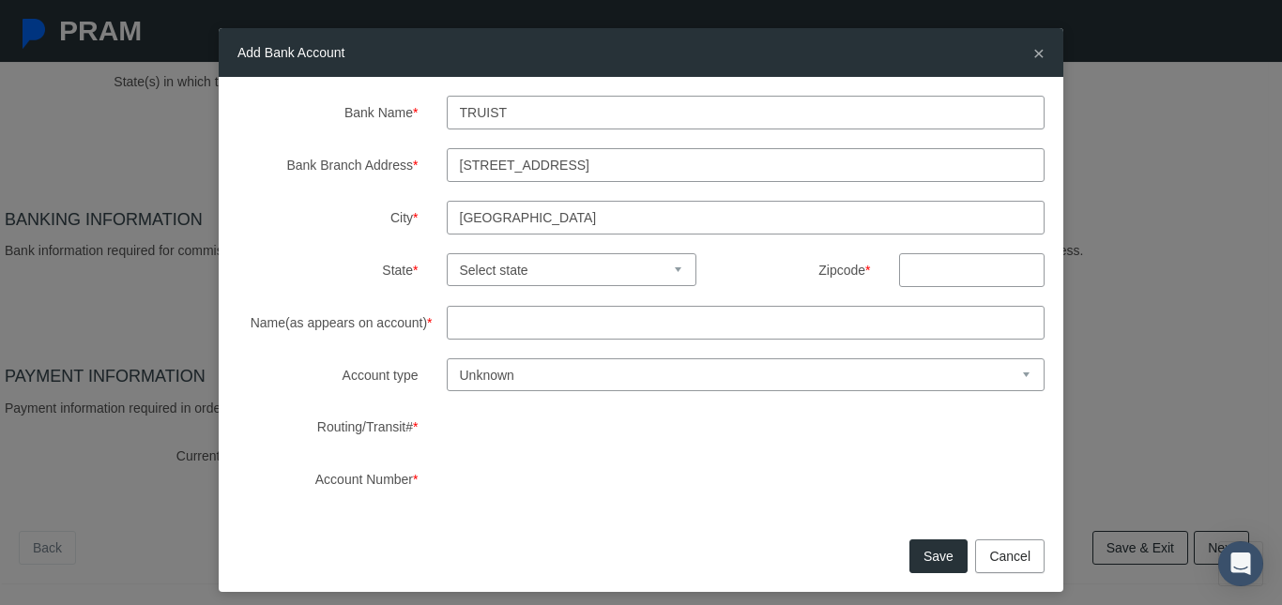
select select "FL"
type input "32765"
click at [505, 317] on input "Name(as appears on account) *" at bounding box center [746, 323] width 599 height 34
type input "[PERSON_NAME]"
click at [469, 372] on select "Unknown Checking Savings" at bounding box center [746, 375] width 599 height 33
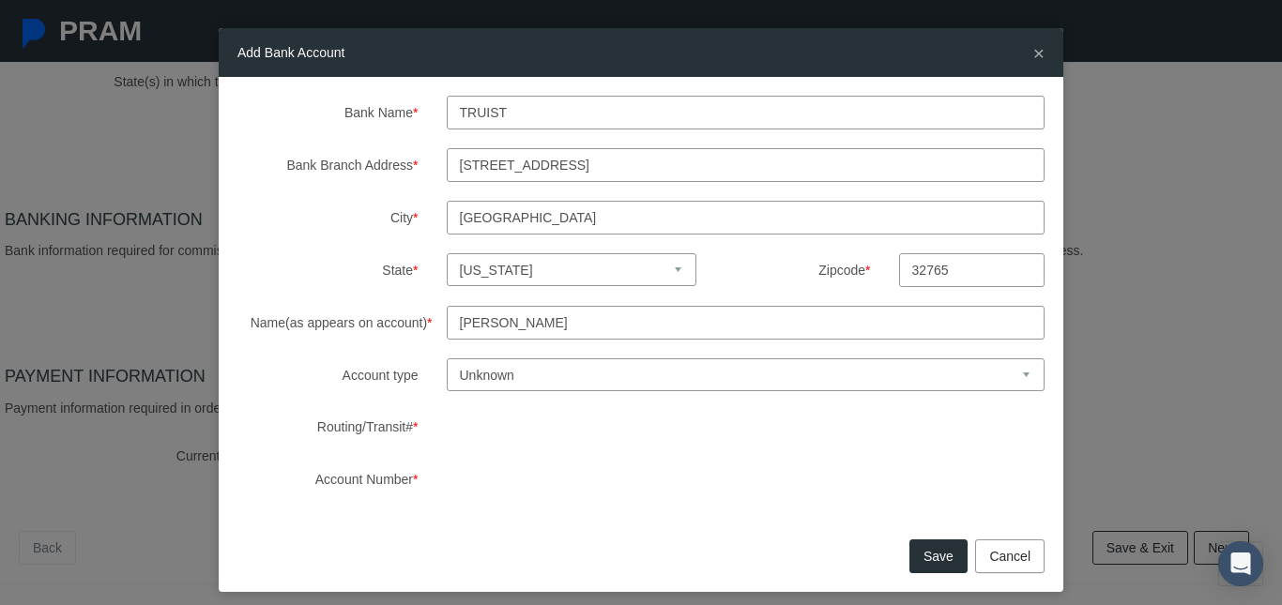
select select "1"
click at [447, 359] on select "Unknown Checking Savings" at bounding box center [746, 375] width 599 height 33
click at [942, 548] on button "Save" at bounding box center [939, 557] width 58 height 34
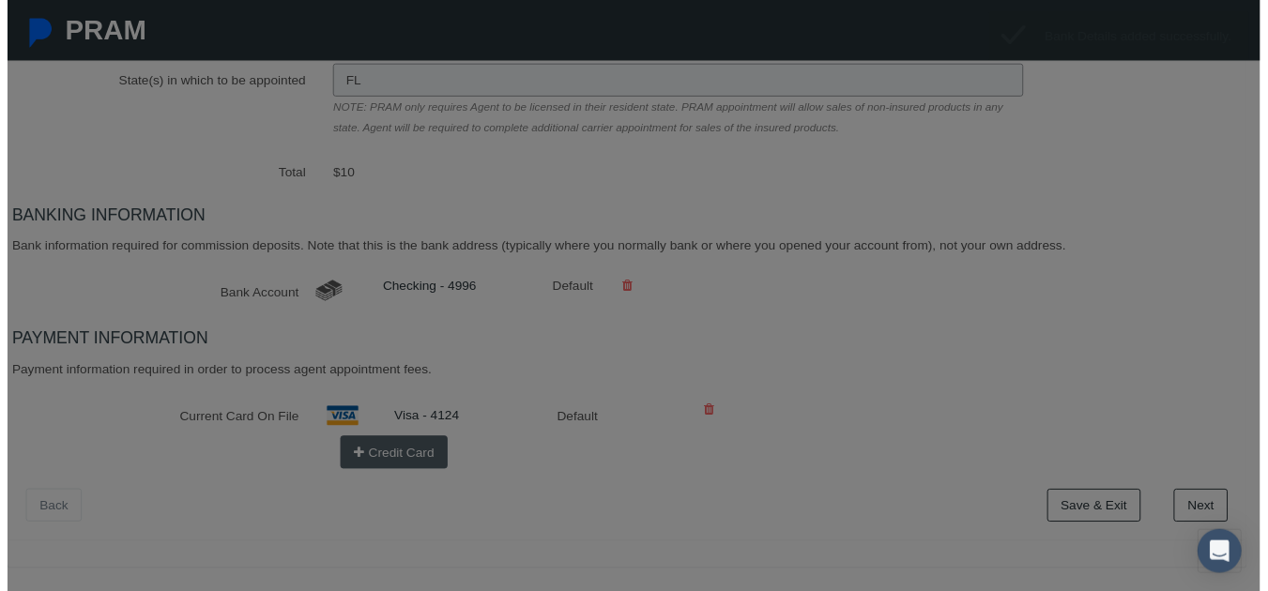
scroll to position [402, 0]
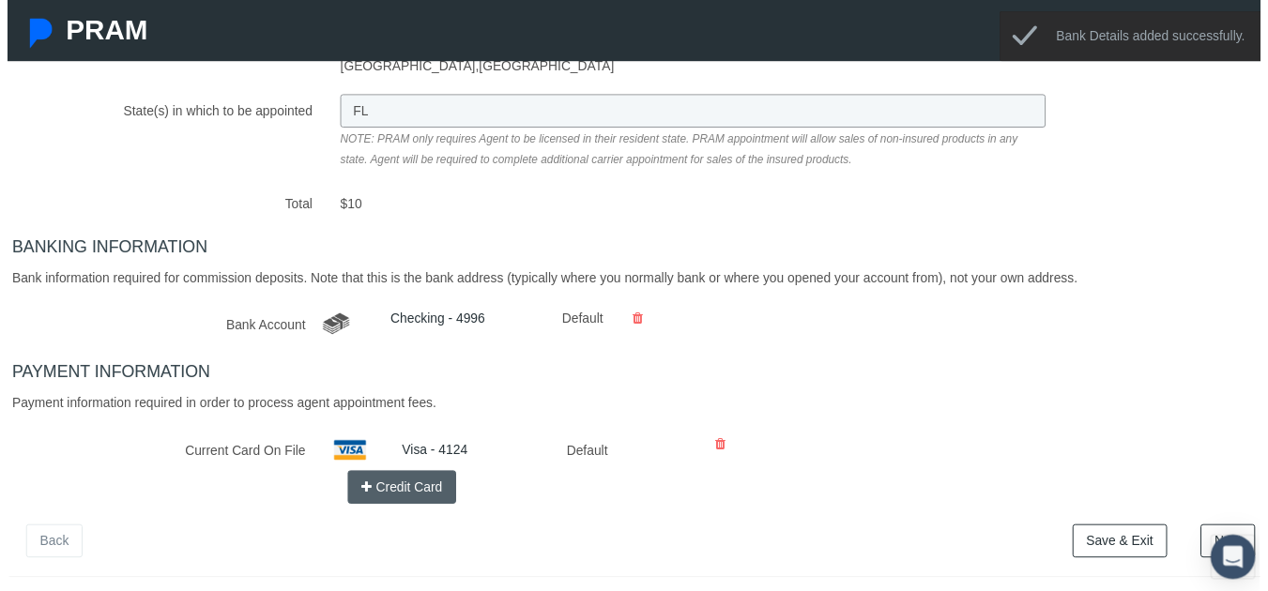
click at [1126, 531] on link "Save & Exit" at bounding box center [1127, 548] width 96 height 34
